Goal: Task Accomplishment & Management: Manage account settings

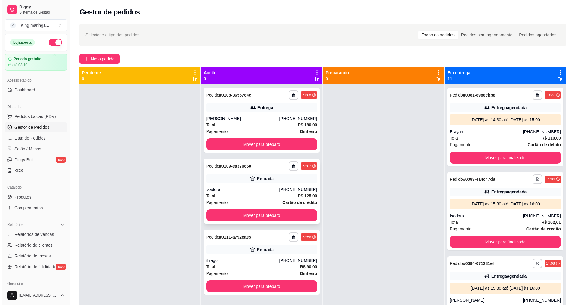
scroll to position [60, 0]
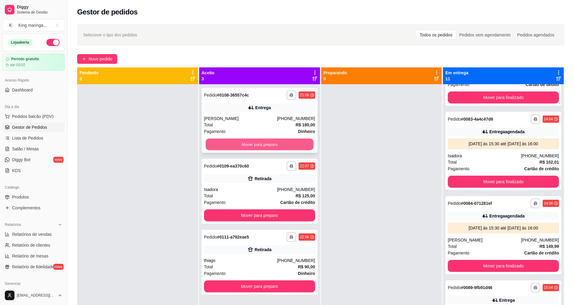
click at [252, 148] on button "Mover para preparo" at bounding box center [259, 145] width 108 height 12
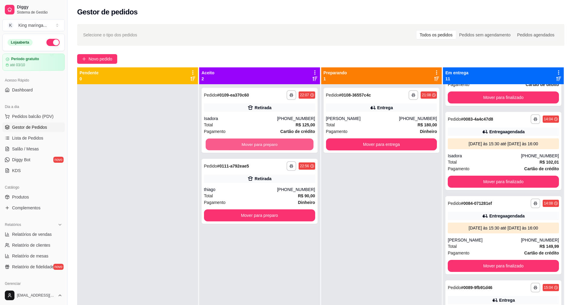
click at [252, 148] on button "Mover para preparo" at bounding box center [259, 145] width 108 height 12
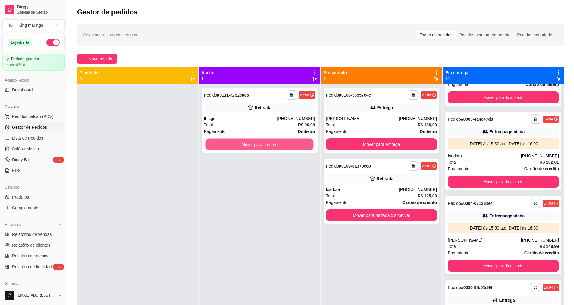
click at [252, 148] on button "Mover para preparo" at bounding box center [259, 145] width 108 height 12
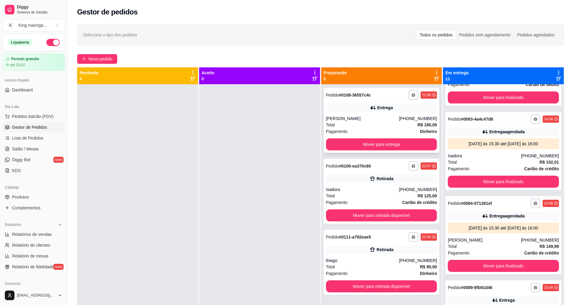
click at [349, 119] on div "[PERSON_NAME]" at bounding box center [362, 119] width 73 height 6
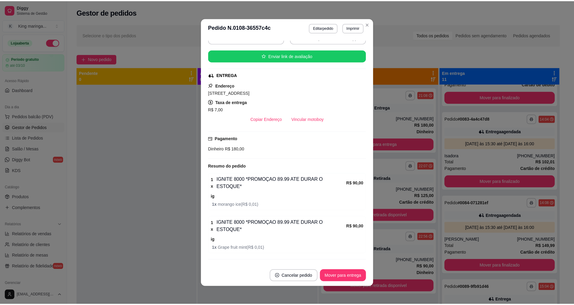
scroll to position [1, 0]
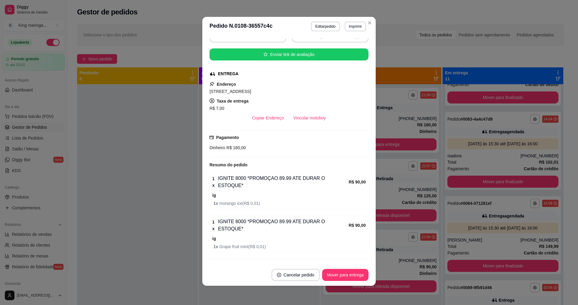
click at [243, 89] on span "[STREET_ADDRESS]" at bounding box center [231, 91] width 42 height 5
copy span "[STREET_ADDRESS]"
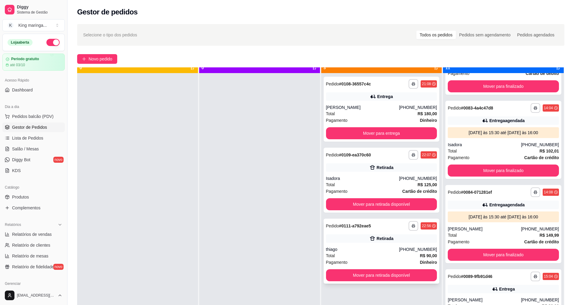
scroll to position [17, 0]
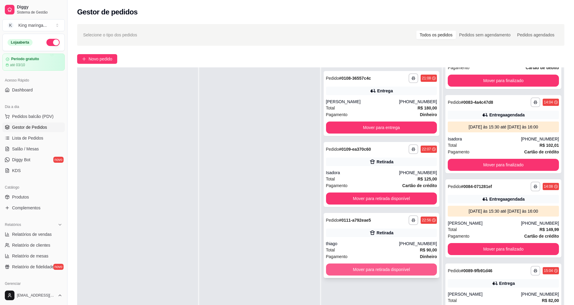
click at [367, 269] on button "Mover para retirada disponível" at bounding box center [381, 270] width 111 height 12
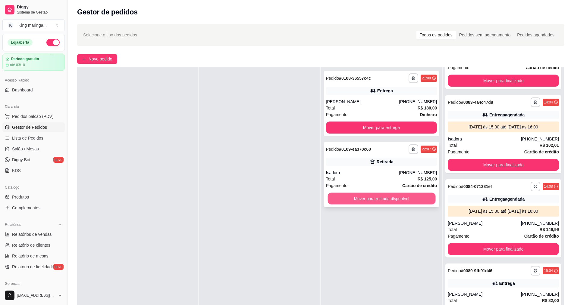
click at [380, 200] on button "Mover para retirada disponível" at bounding box center [381, 199] width 108 height 12
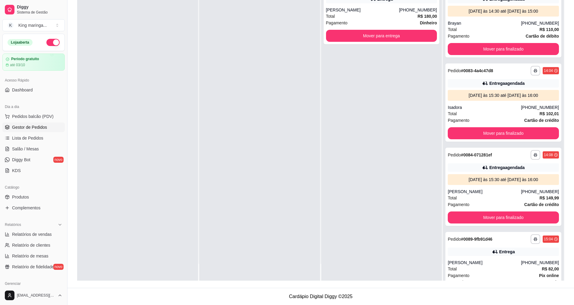
scroll to position [0, 0]
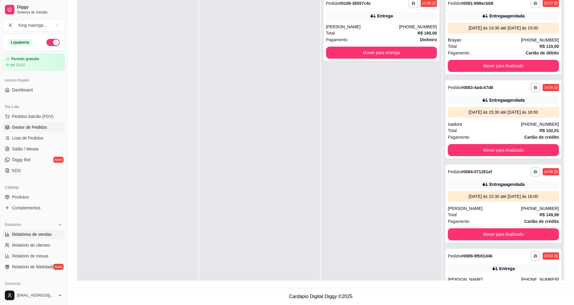
click at [30, 232] on span "Relatórios de vendas" at bounding box center [32, 235] width 40 height 6
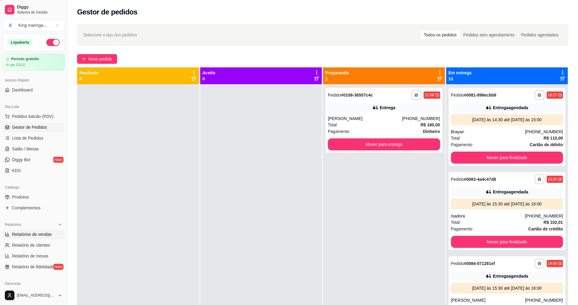
select select "ALL"
select select "0"
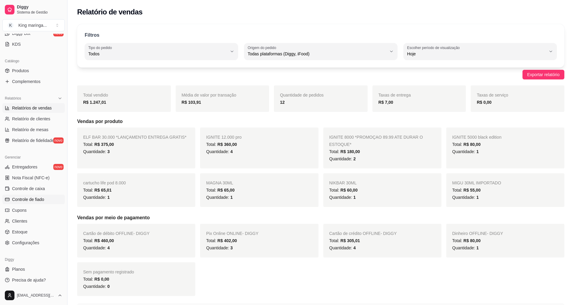
scroll to position [128, 0]
click at [33, 221] on link "Clientes" at bounding box center [33, 220] width 62 height 10
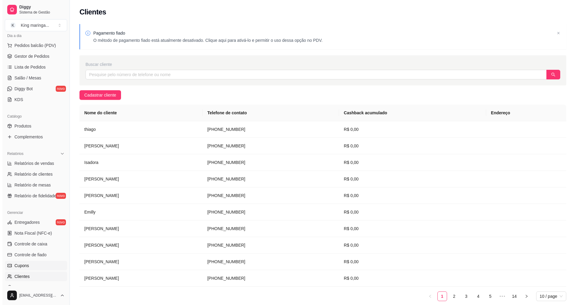
scroll to position [68, 0]
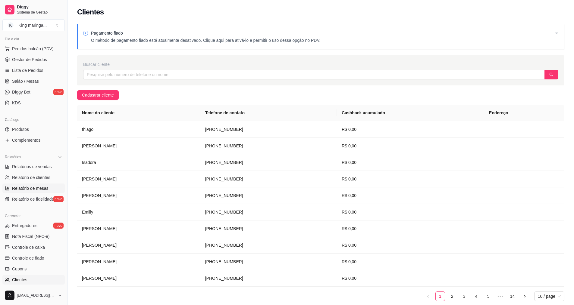
click at [37, 188] on span "Relatório de mesas" at bounding box center [30, 189] width 36 height 6
select select "TOTAL_OF_ORDERS"
select select "7"
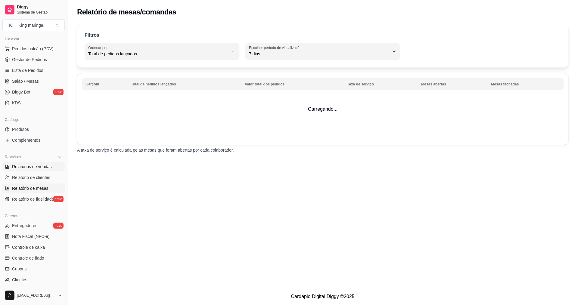
click at [45, 162] on link "Relatórios de vendas" at bounding box center [33, 167] width 62 height 10
select select "ALL"
select select "0"
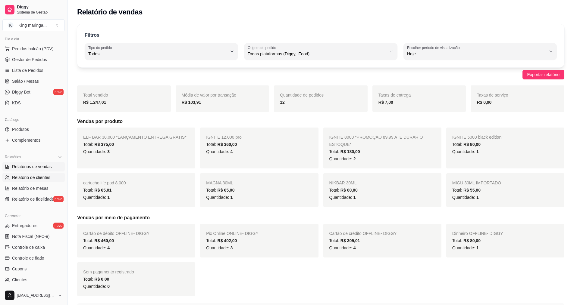
click at [40, 178] on span "Relatório de clientes" at bounding box center [31, 178] width 38 height 6
select select "30"
select select "HIGHEST_TOTAL_SPENT_WITH_ORDERS"
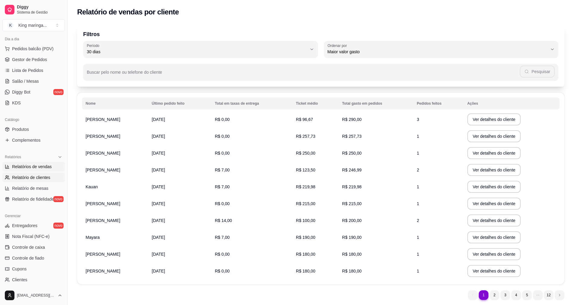
click at [27, 163] on link "Relatórios de vendas" at bounding box center [33, 167] width 62 height 10
select select "ALL"
select select "0"
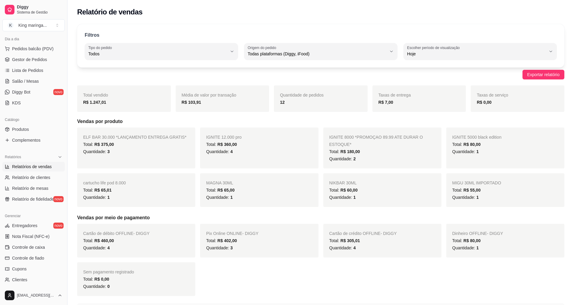
click at [210, 60] on div "Filtros ALL Tipo do pedido Todos Entrega Retirada Mesa Consumo local Tipo do pe…" at bounding box center [320, 45] width 487 height 43
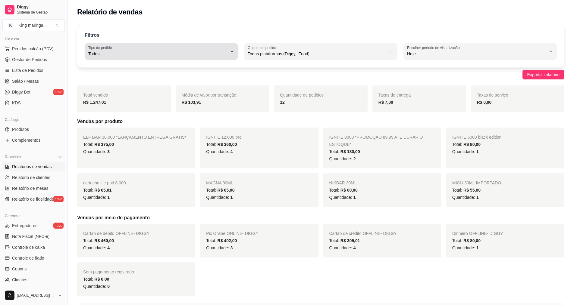
click at [211, 54] on span "Todos" at bounding box center [157, 54] width 139 height 6
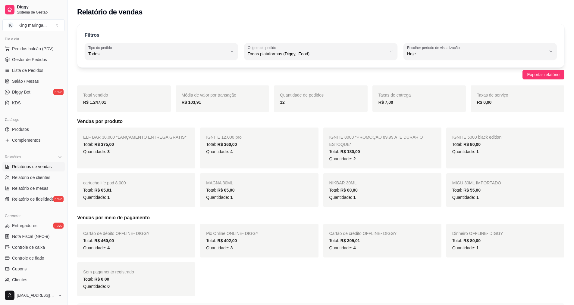
click at [136, 82] on li "Entrega" at bounding box center [161, 77] width 142 height 9
type input "DELIVERY"
select select "DELIVERY"
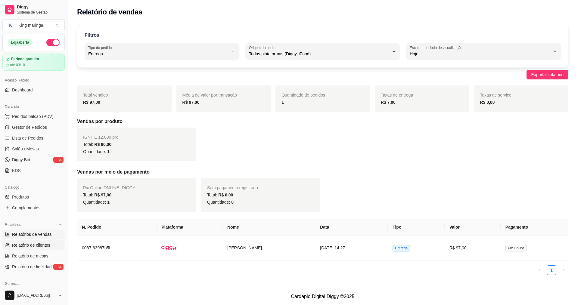
click at [36, 244] on span "Relatório de clientes" at bounding box center [31, 245] width 38 height 6
select select "30"
select select "HIGHEST_TOTAL_SPENT_WITH_ORDERS"
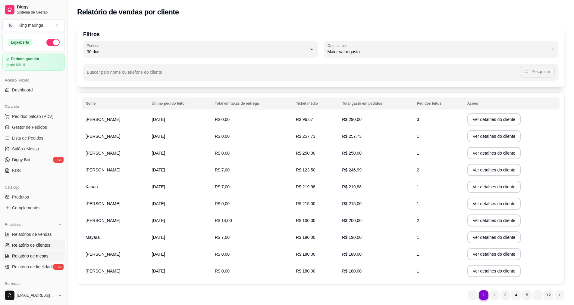
click at [33, 252] on link "Relatório de mesas" at bounding box center [33, 256] width 62 height 10
select select "TOTAL_OF_ORDERS"
select select "7"
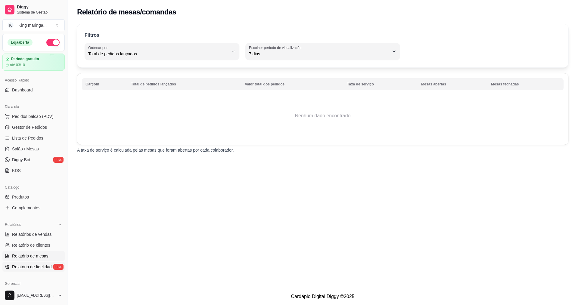
click at [36, 267] on span "Relatório de fidelidade" at bounding box center [33, 267] width 42 height 6
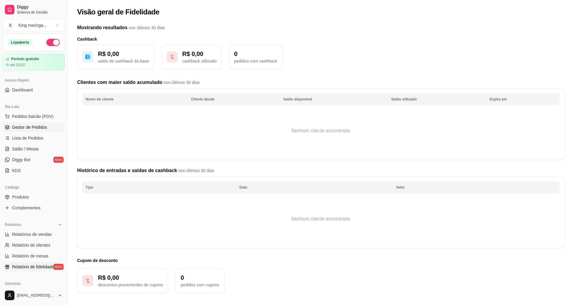
click at [36, 127] on span "Gestor de Pedidos" at bounding box center [29, 127] width 35 height 6
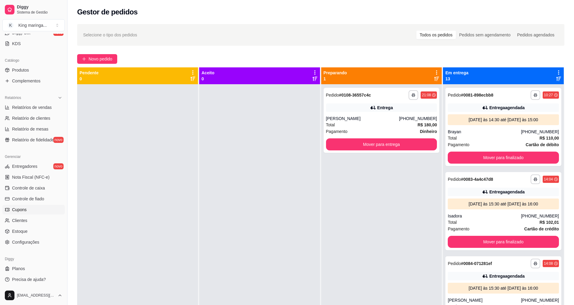
scroll to position [128, 0]
click at [25, 221] on span "Clientes" at bounding box center [19, 220] width 15 height 6
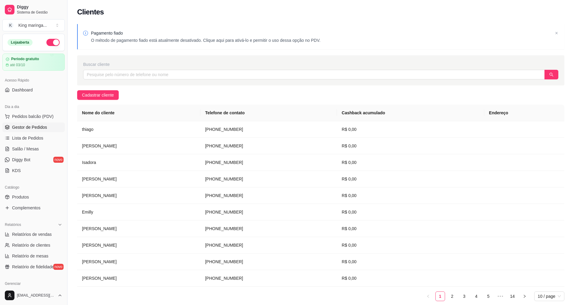
click at [24, 124] on link "Gestor de Pedidos" at bounding box center [33, 128] width 62 height 10
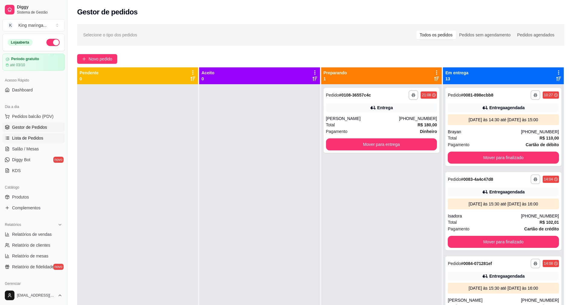
click at [18, 136] on span "Lista de Pedidos" at bounding box center [27, 138] width 31 height 6
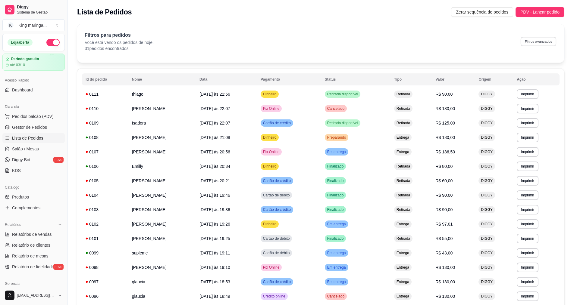
click at [535, 37] on button "Filtros avançados" at bounding box center [538, 41] width 36 height 9
select select "0"
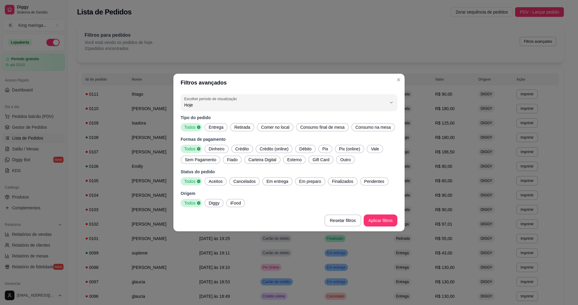
click at [216, 129] on span "Entrega" at bounding box center [216, 127] width 20 height 6
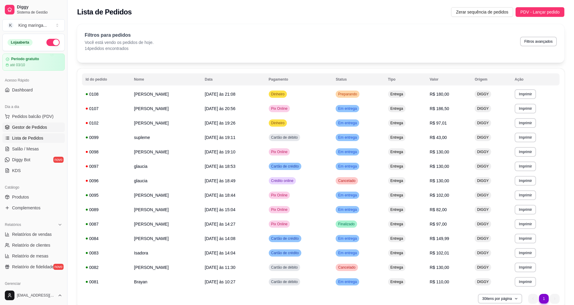
click at [19, 131] on link "Gestor de Pedidos" at bounding box center [33, 128] width 62 height 10
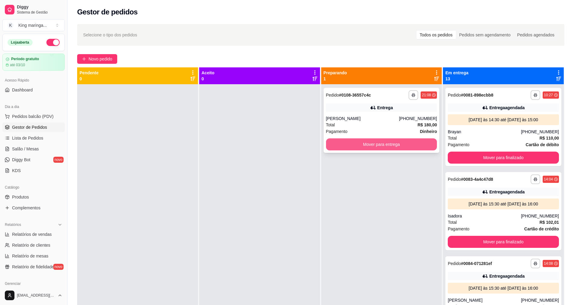
click at [366, 146] on button "Mover para entrega" at bounding box center [381, 145] width 111 height 12
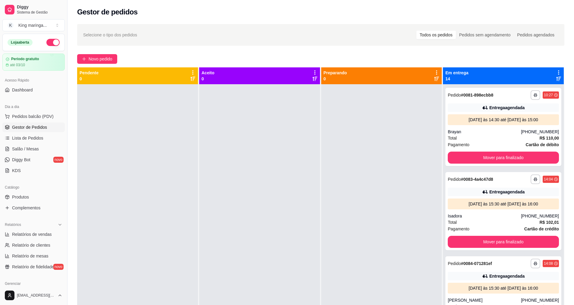
scroll to position [17, 0]
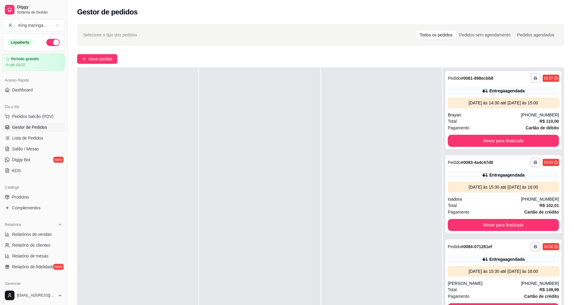
click at [221, 303] on div at bounding box center [259, 219] width 121 height 305
click at [20, 137] on span "Lista de Pedidos" at bounding box center [27, 138] width 31 height 6
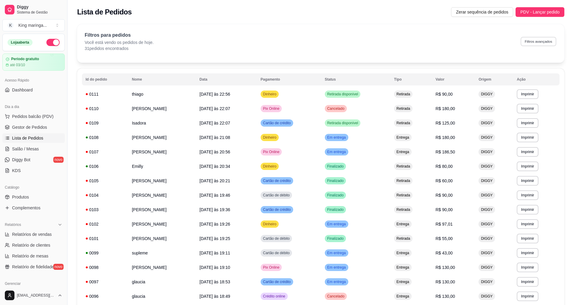
click at [534, 43] on button "Filtros avançados" at bounding box center [538, 41] width 36 height 9
select select "0"
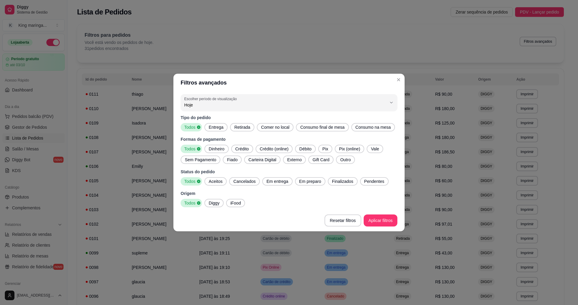
click at [214, 129] on span "Entrega" at bounding box center [216, 127] width 20 height 6
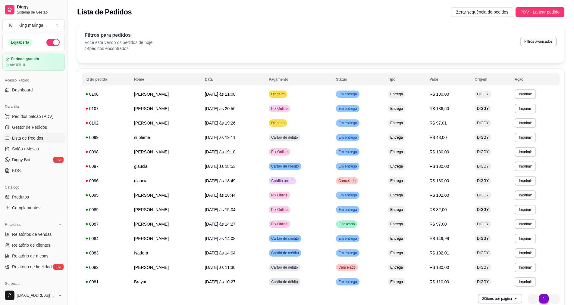
drag, startPoint x: 206, startPoint y: 304, endPoint x: 202, endPoint y: 308, distance: 5.8
click at [202, 305] on html "Diggy Sistema de Gestão K King maringa ... Loja aberta Período gratuito até 03/…" at bounding box center [287, 152] width 574 height 305
